Goal: Navigation & Orientation: Find specific page/section

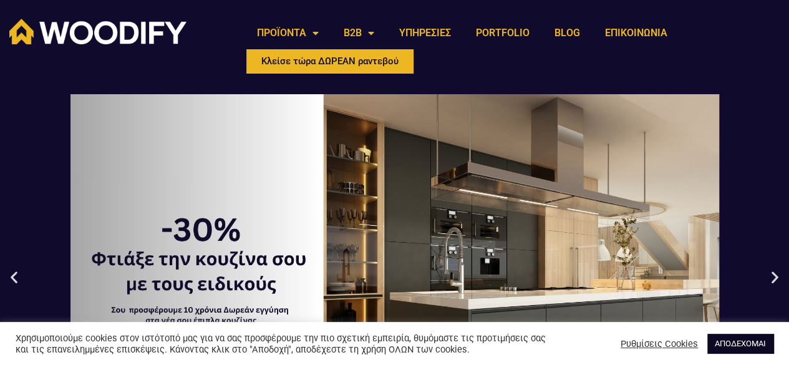
click at [752, 347] on link "ΑΠΟΔΕΧΟΜΑΙ" at bounding box center [740, 343] width 66 height 19
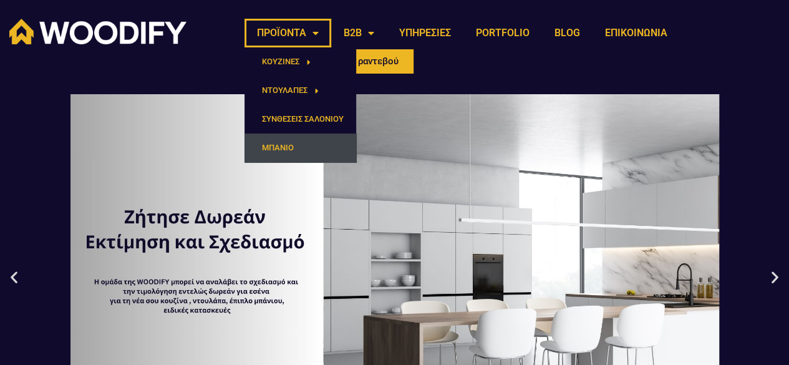
click at [281, 148] on link "ΜΠΑΝΙΟ" at bounding box center [300, 147] width 112 height 29
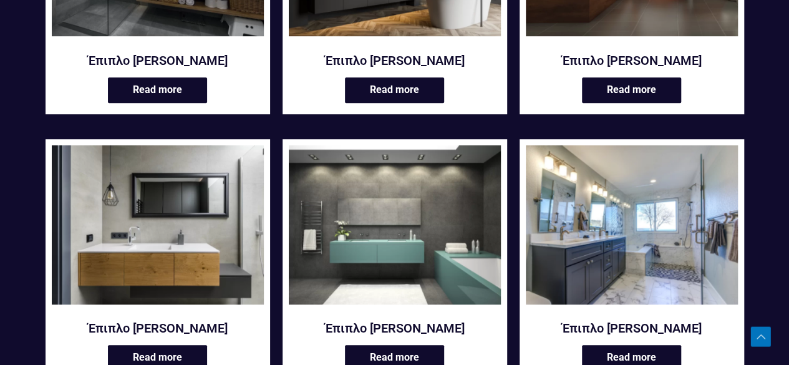
scroll to position [403, 0]
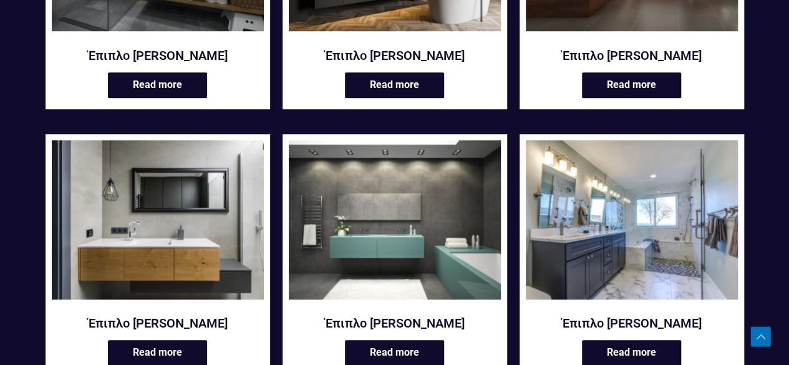
drag, startPoint x: 791, startPoint y: 63, endPoint x: 798, endPoint y: 162, distance: 98.8
click at [788, 162] on html "Μετάβαση στο περιεχόμενο ΠΡΟΪΟΝΤΑ ΚΟΥΖΙΝΕΣ ΜΟΝΤΕΡΝΕΣ ΔΙΑΧΡΟΝΙΚΕΣ ΝΤΟΥΛΑΠΕΣ ΑΝΟΙ…" at bounding box center [394, 297] width 789 height 1401
